Goal: Complete application form: Complete application form

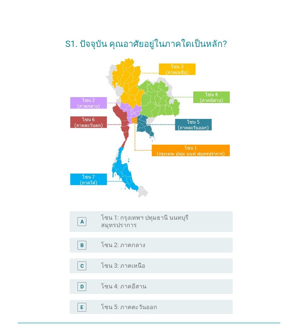
click at [198, 222] on div "A radio_button_unchecked โซน 1: กรุงเทพฯ ปทุมธานี นนทบุรี สมุทรปราการ" at bounding box center [151, 221] width 163 height 21
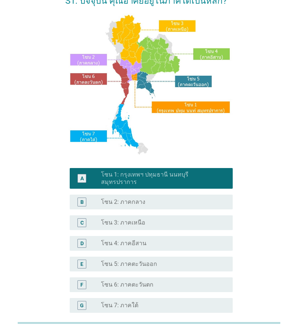
scroll to position [110, 0]
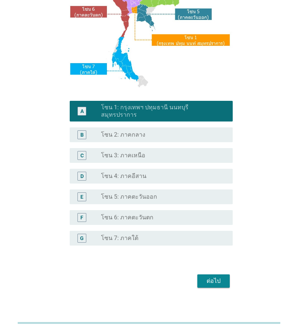
click at [221, 287] on div "S1. ปัจจุบัน คุณอาศัยอยู่ในภาคใดเป็นหลัก? A radio_button_checked โซน 1: กรุงเทพ…" at bounding box center [148, 105] width 179 height 383
click at [216, 281] on button "ต่อไป" at bounding box center [214, 280] width 33 height 13
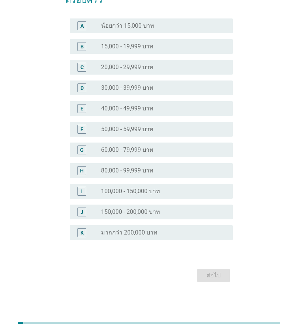
scroll to position [0, 0]
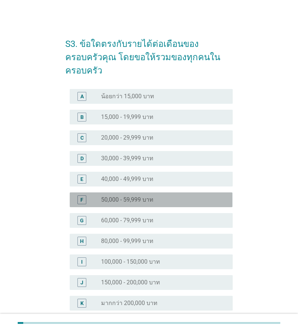
click at [118, 196] on label "50,000 - 59,999 บาท" at bounding box center [127, 199] width 52 height 7
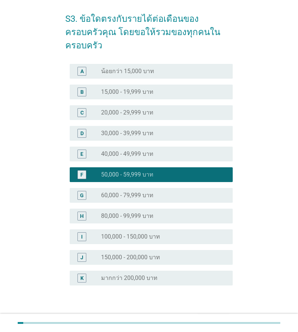
scroll to position [57, 0]
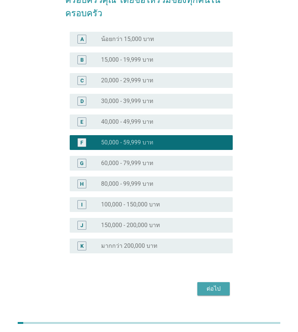
click at [216, 284] on div "ต่อไป" at bounding box center [214, 288] width 21 height 9
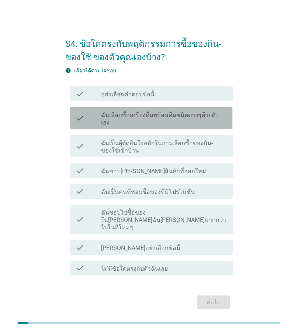
click at [127, 120] on label "ฉันเลือกซื้อเครื่องดื่มพร้อมดื่มชนิดต่างๆด้วยตัวเอง" at bounding box center [164, 119] width 126 height 15
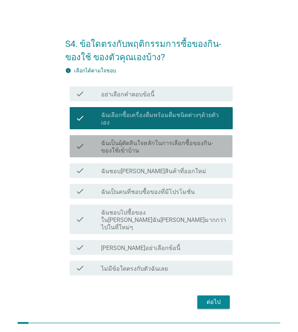
click at [175, 142] on label "ฉันเป็นผุ้ตัดสินใจหลักในการเลือกซื้อของกิน-ของใช้เข้าบ้าน" at bounding box center [164, 147] width 126 height 15
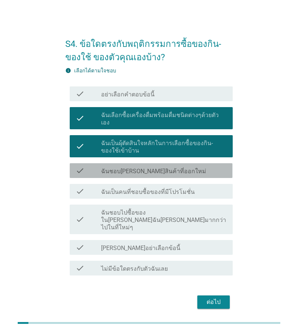
click at [154, 169] on label "ฉันชอบ[PERSON_NAME]สินค้าที่ออกใหม่" at bounding box center [153, 171] width 105 height 7
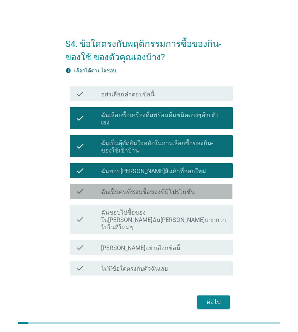
click at [180, 188] on label "ฉันเป็นคนที่ชอบซื้อของที่มีโปรโมชั่น" at bounding box center [148, 191] width 94 height 7
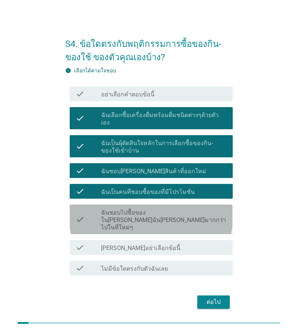
click at [177, 214] on label "ฉันชอบไปซื้อของใน[PERSON_NAME]ฉัน[PERSON_NAME]มากกว่าไปในที่ใหม่ๆ" at bounding box center [164, 220] width 126 height 22
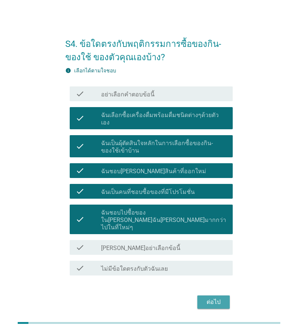
click at [220, 298] on div "ต่อไป" at bounding box center [214, 302] width 21 height 9
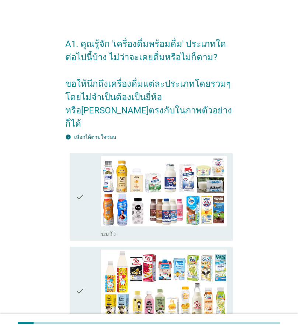
scroll to position [37, 0]
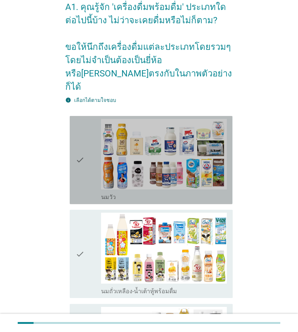
click at [81, 146] on icon "check" at bounding box center [80, 160] width 9 height 82
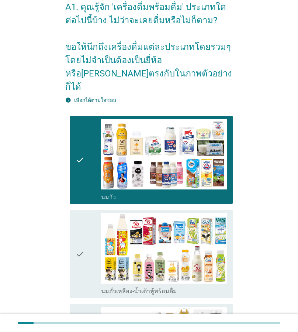
click at [82, 243] on icon "check" at bounding box center [80, 254] width 9 height 82
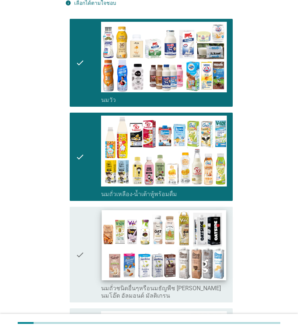
scroll to position [148, 0]
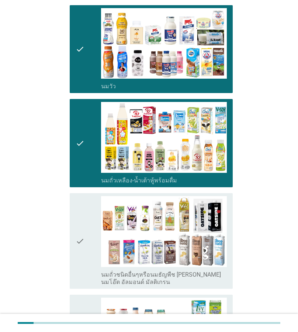
click at [86, 226] on div "check" at bounding box center [88, 241] width 25 height 90
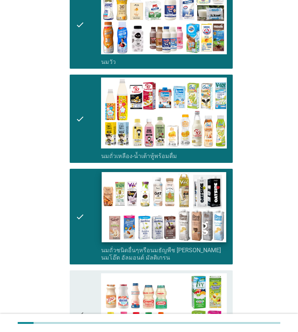
scroll to position [259, 0]
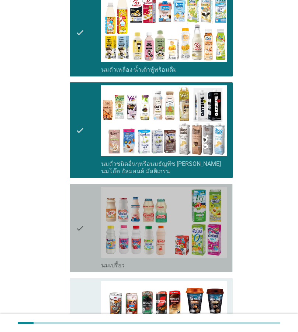
click at [91, 214] on div "check" at bounding box center [88, 228] width 25 height 82
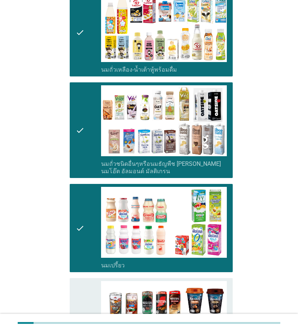
scroll to position [369, 0]
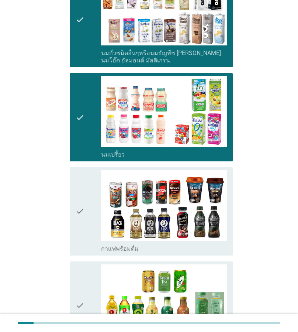
click at [85, 200] on div "check" at bounding box center [88, 211] width 25 height 82
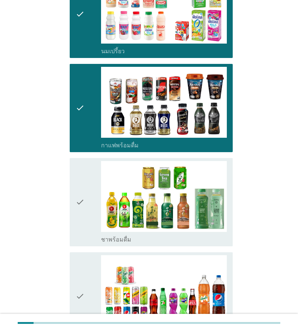
scroll to position [480, 0]
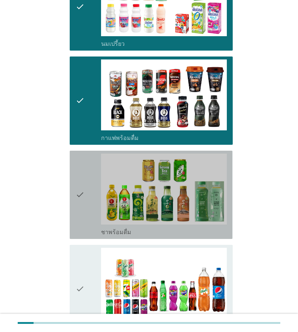
click at [83, 186] on icon "check" at bounding box center [80, 195] width 9 height 82
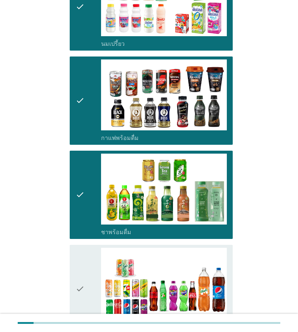
click at [85, 274] on icon "check" at bounding box center [80, 289] width 9 height 82
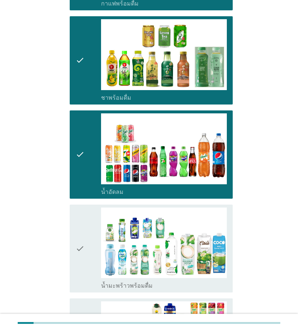
scroll to position [628, 0]
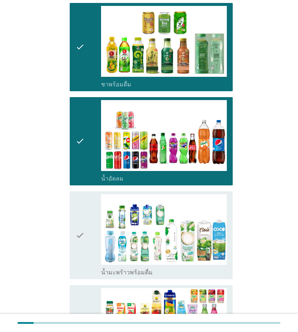
click at [85, 224] on icon "check" at bounding box center [80, 235] width 9 height 82
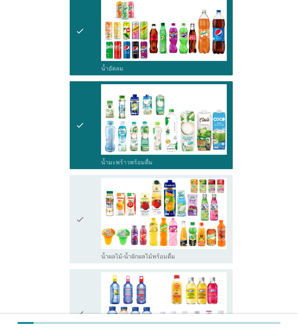
scroll to position [739, 0]
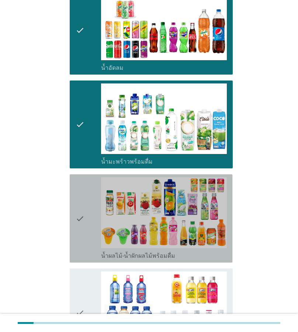
click at [85, 212] on div "check" at bounding box center [88, 218] width 25 height 82
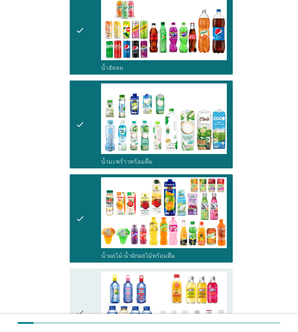
click at [87, 298] on div "check" at bounding box center [88, 313] width 25 height 82
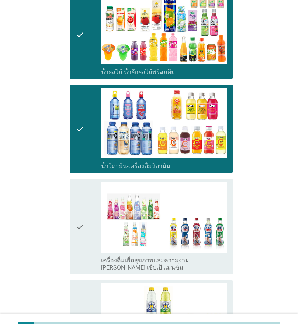
scroll to position [923, 0]
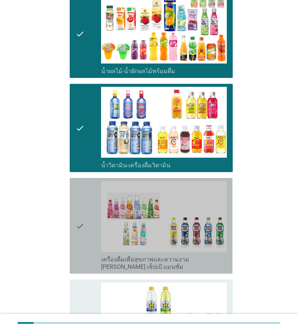
click at [77, 213] on icon "check" at bounding box center [80, 226] width 9 height 90
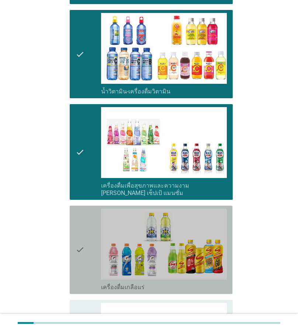
click at [85, 241] on div "check" at bounding box center [88, 250] width 25 height 82
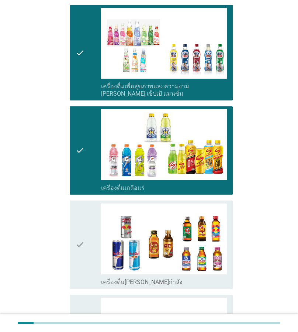
scroll to position [1108, 0]
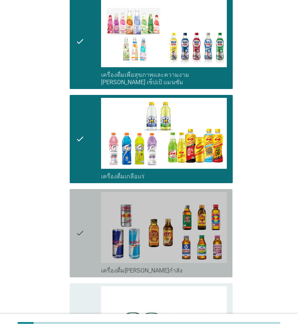
click at [78, 225] on icon "check" at bounding box center [80, 233] width 9 height 82
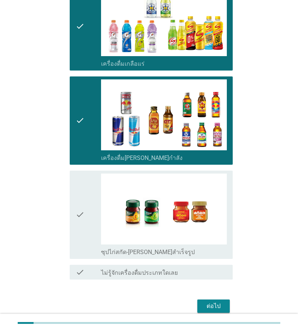
scroll to position [1238, 0]
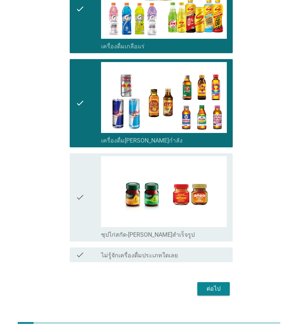
click at [78, 195] on icon "check" at bounding box center [80, 197] width 9 height 82
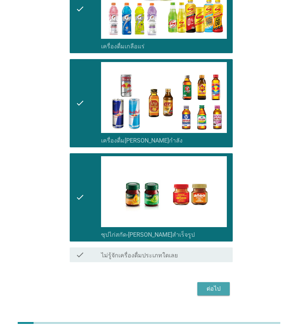
click at [215, 284] on div "ต่อไป" at bounding box center [214, 288] width 21 height 9
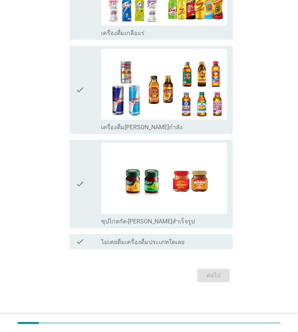
scroll to position [0, 0]
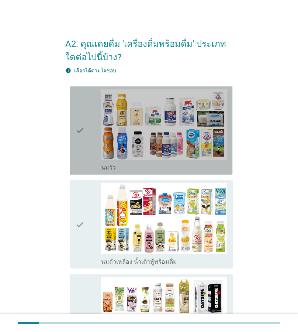
click at [85, 140] on icon "check" at bounding box center [80, 130] width 9 height 82
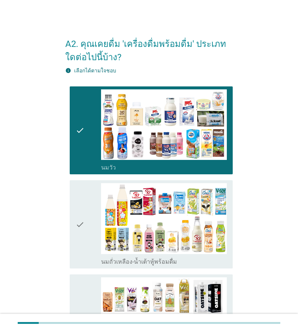
click at [81, 216] on icon "check" at bounding box center [80, 224] width 9 height 82
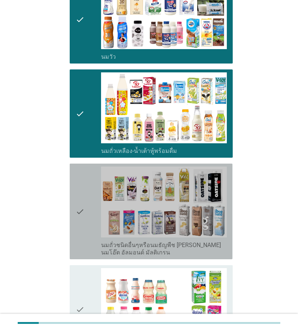
click at [87, 203] on div "check" at bounding box center [88, 212] width 25 height 90
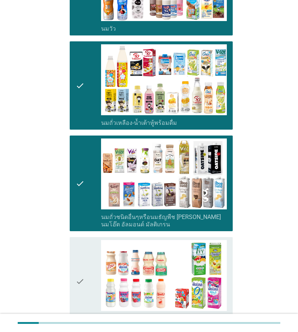
scroll to position [185, 0]
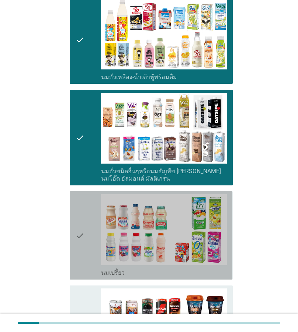
click at [86, 236] on div "check" at bounding box center [88, 235] width 25 height 82
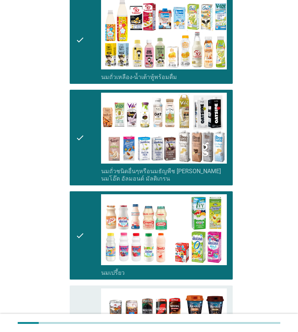
scroll to position [222, 0]
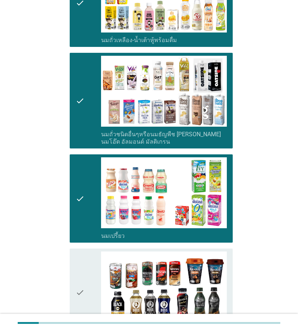
click at [85, 271] on div "check" at bounding box center [88, 293] width 25 height 82
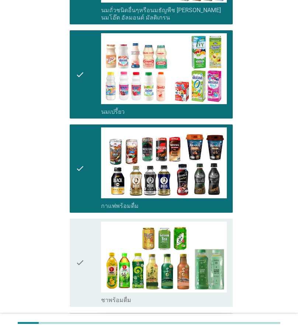
scroll to position [443, 0]
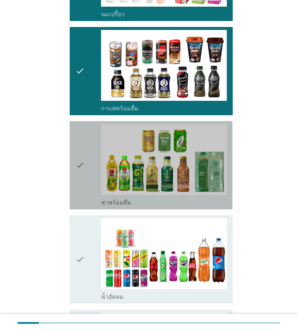
click at [99, 179] on div "check" at bounding box center [88, 165] width 25 height 82
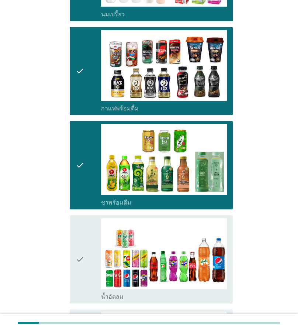
click at [100, 279] on div "check" at bounding box center [88, 259] width 25 height 82
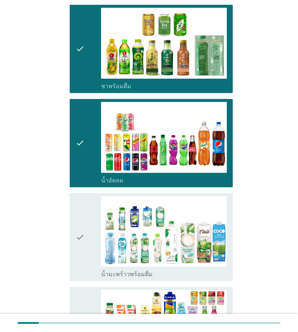
scroll to position [591, 0]
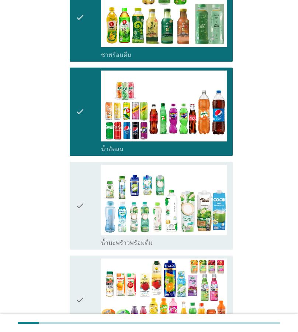
click at [85, 210] on icon "check" at bounding box center [80, 206] width 9 height 82
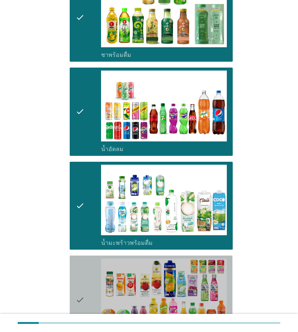
click at [92, 288] on div "check" at bounding box center [88, 300] width 25 height 82
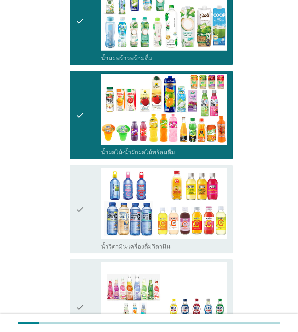
click at [96, 277] on div "check" at bounding box center [88, 307] width 25 height 90
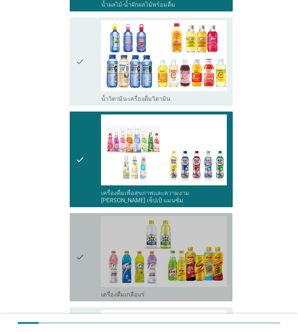
click at [95, 257] on div "check" at bounding box center [88, 257] width 25 height 82
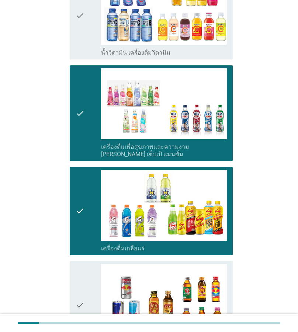
scroll to position [1034, 0]
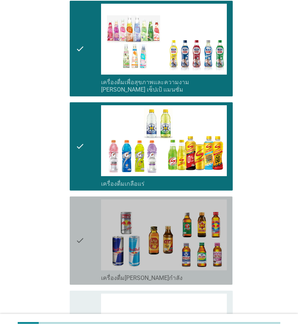
click at [89, 250] on div "check" at bounding box center [88, 240] width 25 height 82
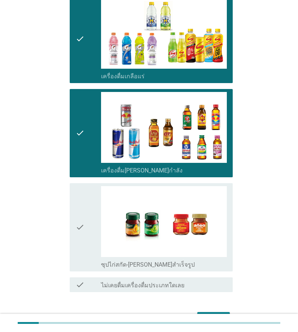
scroll to position [1145, 0]
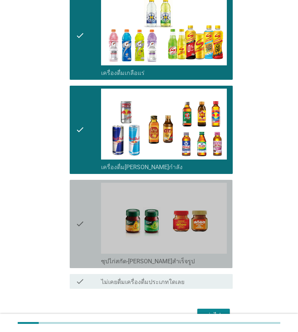
click at [85, 232] on div "check" at bounding box center [88, 224] width 25 height 82
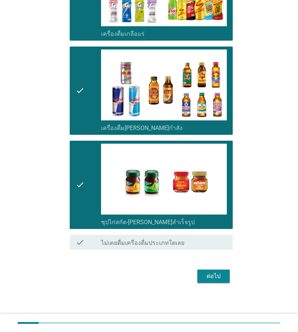
scroll to position [1185, 0]
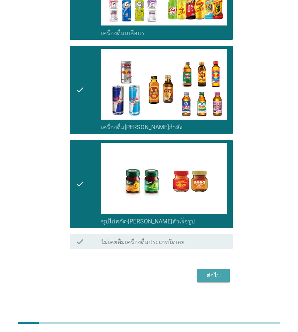
click at [216, 273] on div "ต่อไป" at bounding box center [214, 275] width 21 height 9
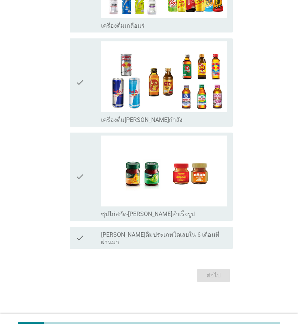
scroll to position [0, 0]
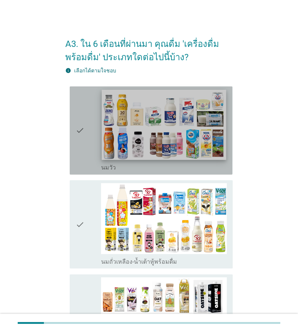
click at [141, 141] on img at bounding box center [164, 124] width 125 height 70
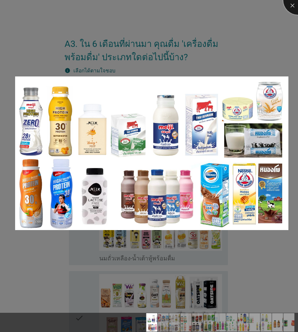
click at [292, 6] on div at bounding box center [299, 0] width 30 height 30
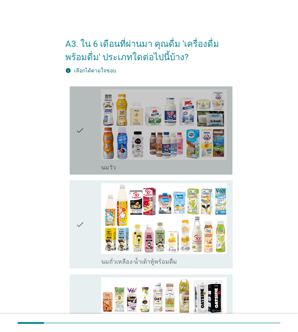
click at [86, 133] on div "check" at bounding box center [88, 130] width 25 height 82
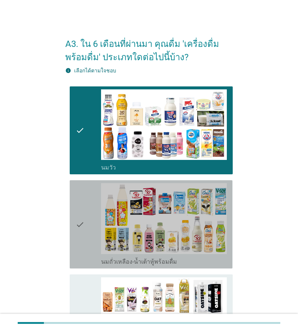
click at [74, 218] on div "check check_box_outline_blank นมถั่วเหลือง-น้ำเต้าหู้พร้อมดื่ม" at bounding box center [151, 224] width 163 height 88
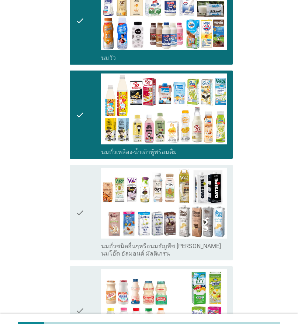
scroll to position [111, 0]
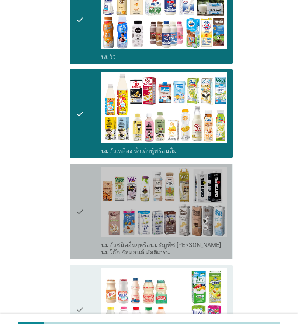
click at [77, 221] on icon "check" at bounding box center [80, 212] width 9 height 90
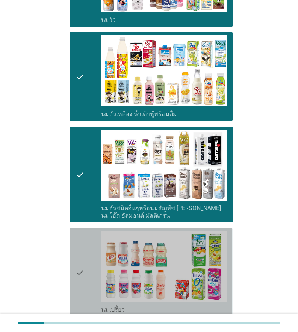
click at [89, 279] on div "check" at bounding box center [88, 272] width 25 height 82
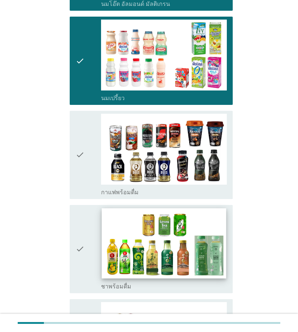
scroll to position [369, 0]
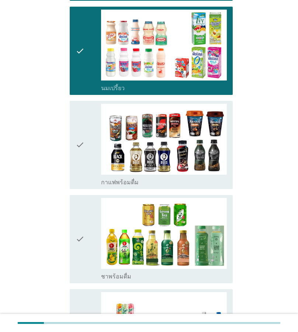
drag, startPoint x: 86, startPoint y: 165, endPoint x: 91, endPoint y: 194, distance: 28.8
click at [86, 166] on div "check" at bounding box center [88, 145] width 25 height 82
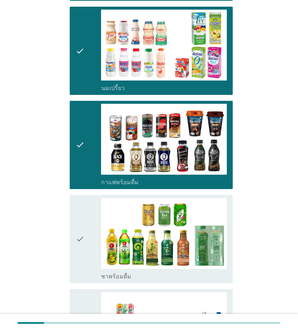
click at [89, 250] on div "check" at bounding box center [88, 239] width 25 height 82
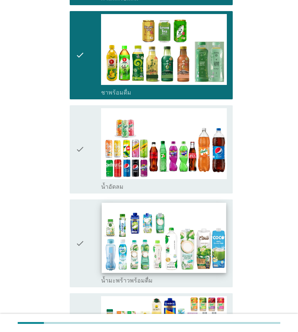
scroll to position [554, 0]
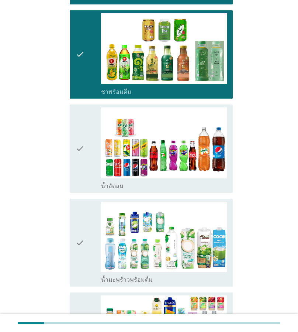
click at [86, 163] on div "check" at bounding box center [88, 148] width 25 height 82
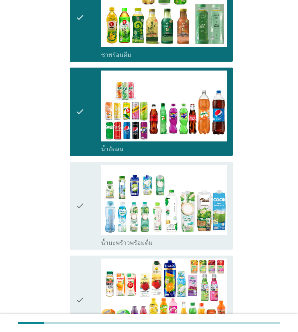
click at [91, 228] on div "check" at bounding box center [88, 206] width 25 height 82
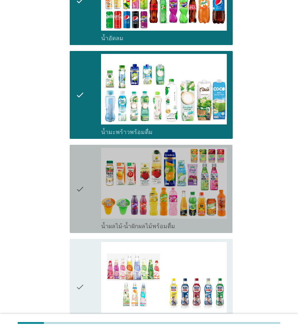
click at [85, 202] on icon "check" at bounding box center [80, 189] width 9 height 82
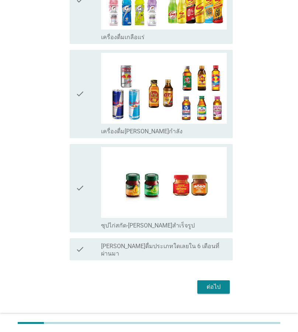
scroll to position [1091, 0]
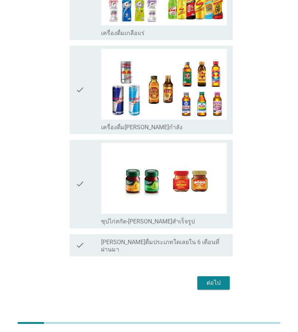
click at [221, 279] on div "ต่อไป" at bounding box center [214, 283] width 21 height 9
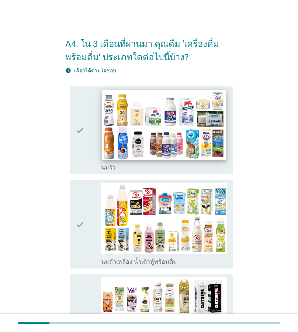
scroll to position [37, 0]
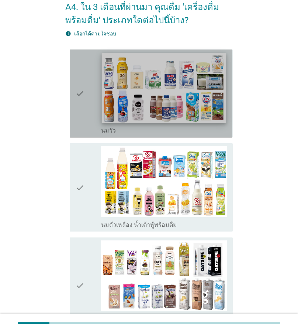
click at [126, 92] on img at bounding box center [164, 87] width 125 height 70
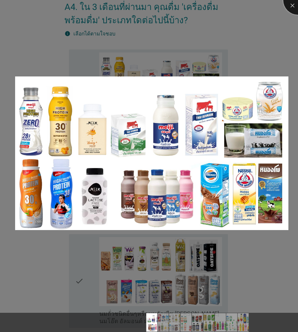
click at [296, 4] on div at bounding box center [299, 0] width 30 height 30
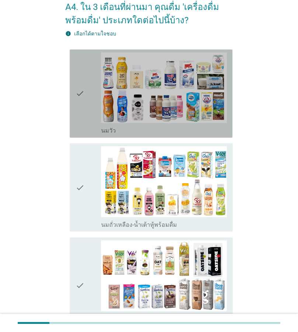
click at [83, 96] on icon "check" at bounding box center [80, 93] width 9 height 82
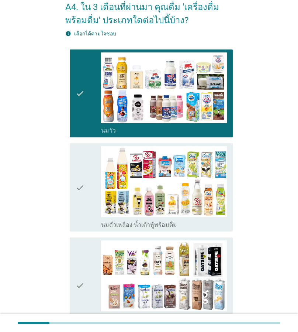
click at [81, 182] on icon "check" at bounding box center [80, 187] width 9 height 82
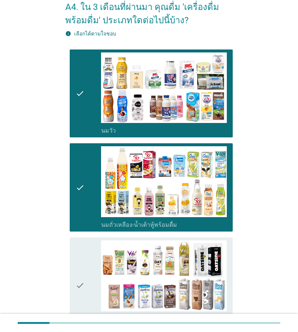
scroll to position [74, 0]
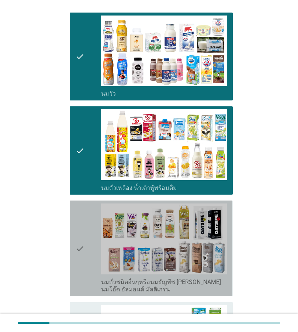
click at [82, 243] on icon "check" at bounding box center [80, 249] width 9 height 90
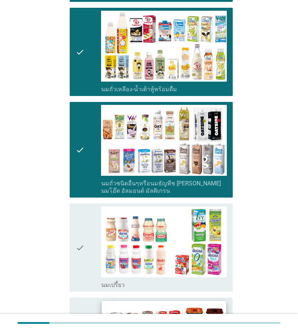
scroll to position [222, 0]
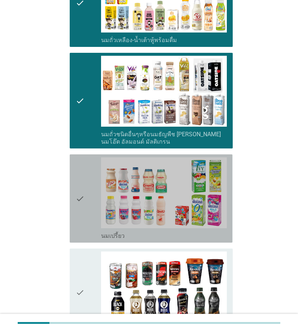
click at [86, 195] on div "check" at bounding box center [88, 198] width 25 height 82
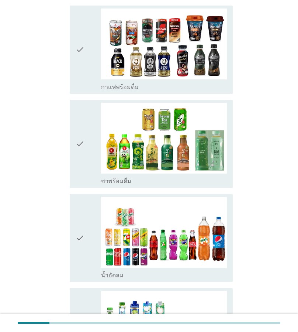
scroll to position [480, 0]
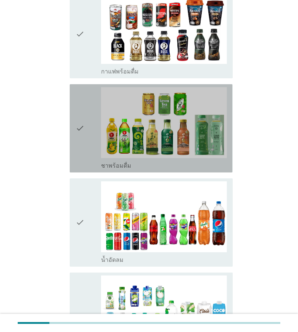
click at [78, 136] on icon "check" at bounding box center [80, 128] width 9 height 82
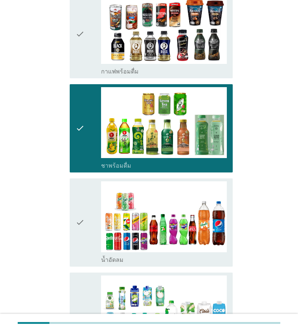
click at [79, 219] on icon "check" at bounding box center [80, 222] width 9 height 82
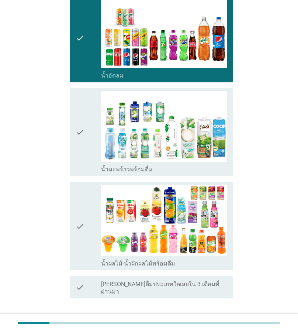
scroll to position [665, 0]
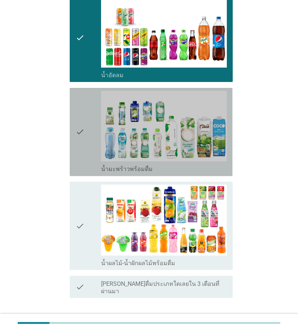
click at [75, 134] on div "check check_box_outline_blank น้ำมะพร้าวพร้อมดื่ม" at bounding box center [151, 132] width 163 height 88
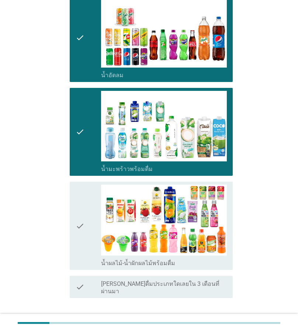
click at [85, 233] on icon "check" at bounding box center [80, 226] width 9 height 82
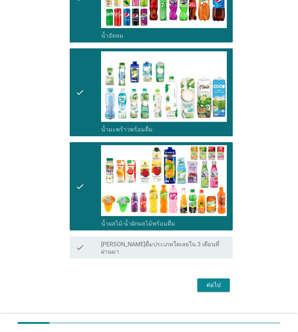
scroll to position [707, 0]
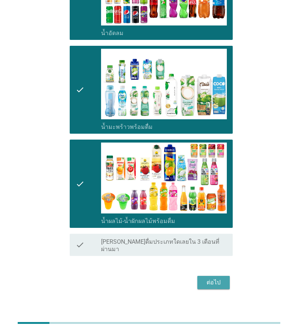
click at [229, 276] on button "ต่อไป" at bounding box center [214, 282] width 33 height 13
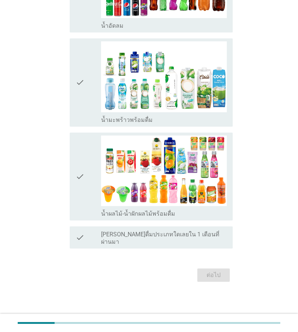
scroll to position [0, 0]
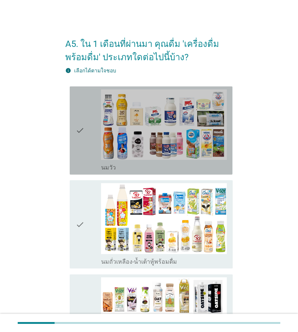
click at [79, 128] on icon "check" at bounding box center [80, 130] width 9 height 82
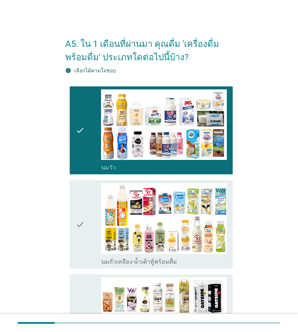
click at [78, 224] on icon "check" at bounding box center [80, 224] width 9 height 82
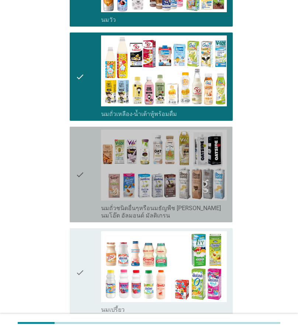
click at [79, 165] on icon "check" at bounding box center [80, 175] width 9 height 90
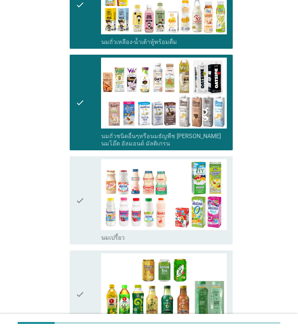
scroll to position [222, 0]
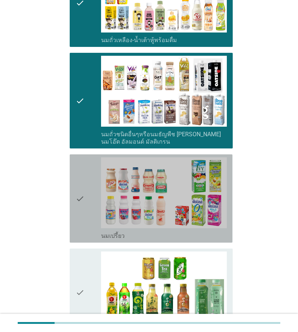
click at [79, 199] on icon "check" at bounding box center [80, 198] width 9 height 82
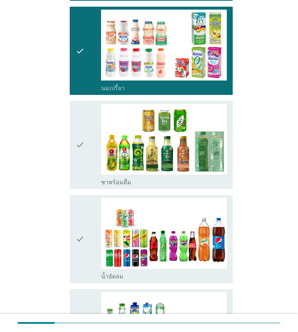
click at [78, 246] on icon "check" at bounding box center [80, 239] width 9 height 82
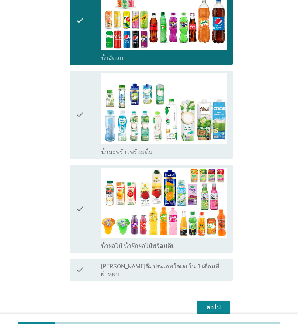
scroll to position [591, 0]
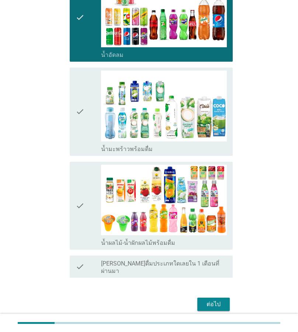
click at [81, 214] on icon "check" at bounding box center [80, 206] width 9 height 82
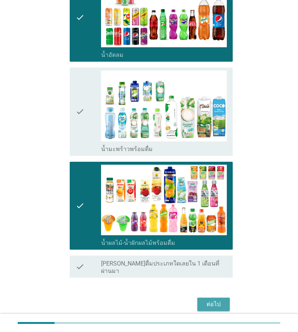
click at [218, 300] on div "ต่อไป" at bounding box center [214, 304] width 21 height 9
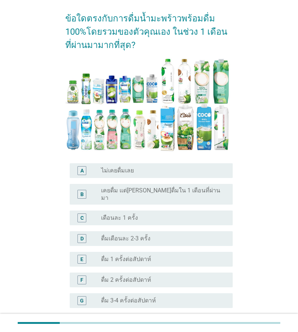
scroll to position [74, 0]
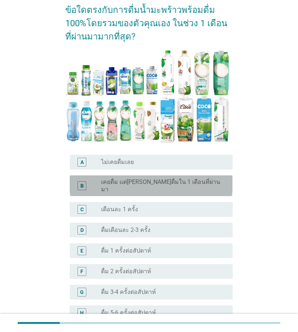
click at [159, 182] on label "เคยดื่ม แต่[PERSON_NAME]ดื่มใน 1 เดือนที่ผ่านมา" at bounding box center [161, 185] width 120 height 15
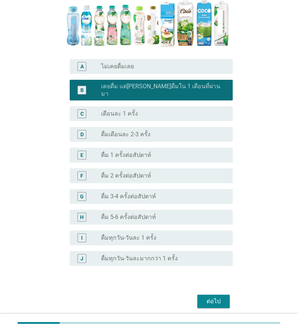
scroll to position [190, 0]
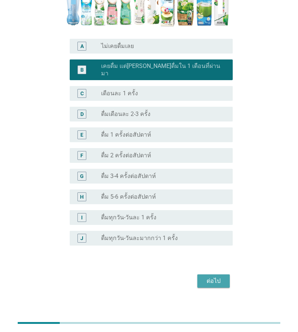
click at [212, 277] on div "ต่อไป" at bounding box center [214, 281] width 21 height 9
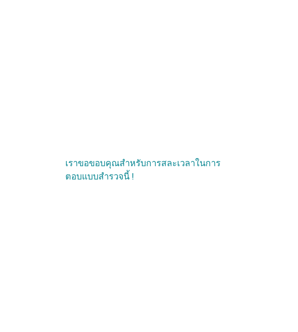
scroll to position [0, 0]
